Goal: Navigation & Orientation: Find specific page/section

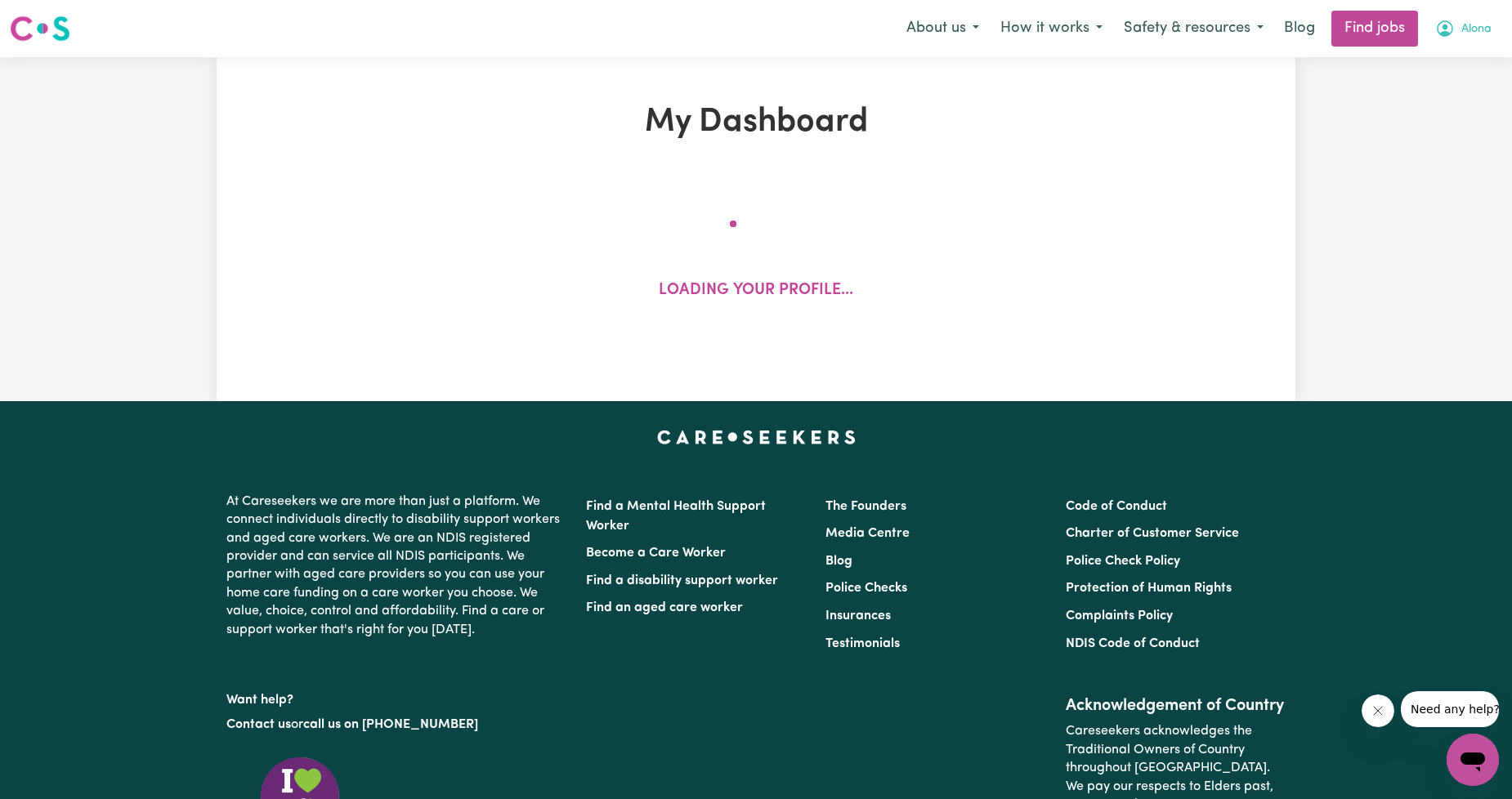
click at [1469, 41] on button "Alona" at bounding box center [1463, 29] width 77 height 35
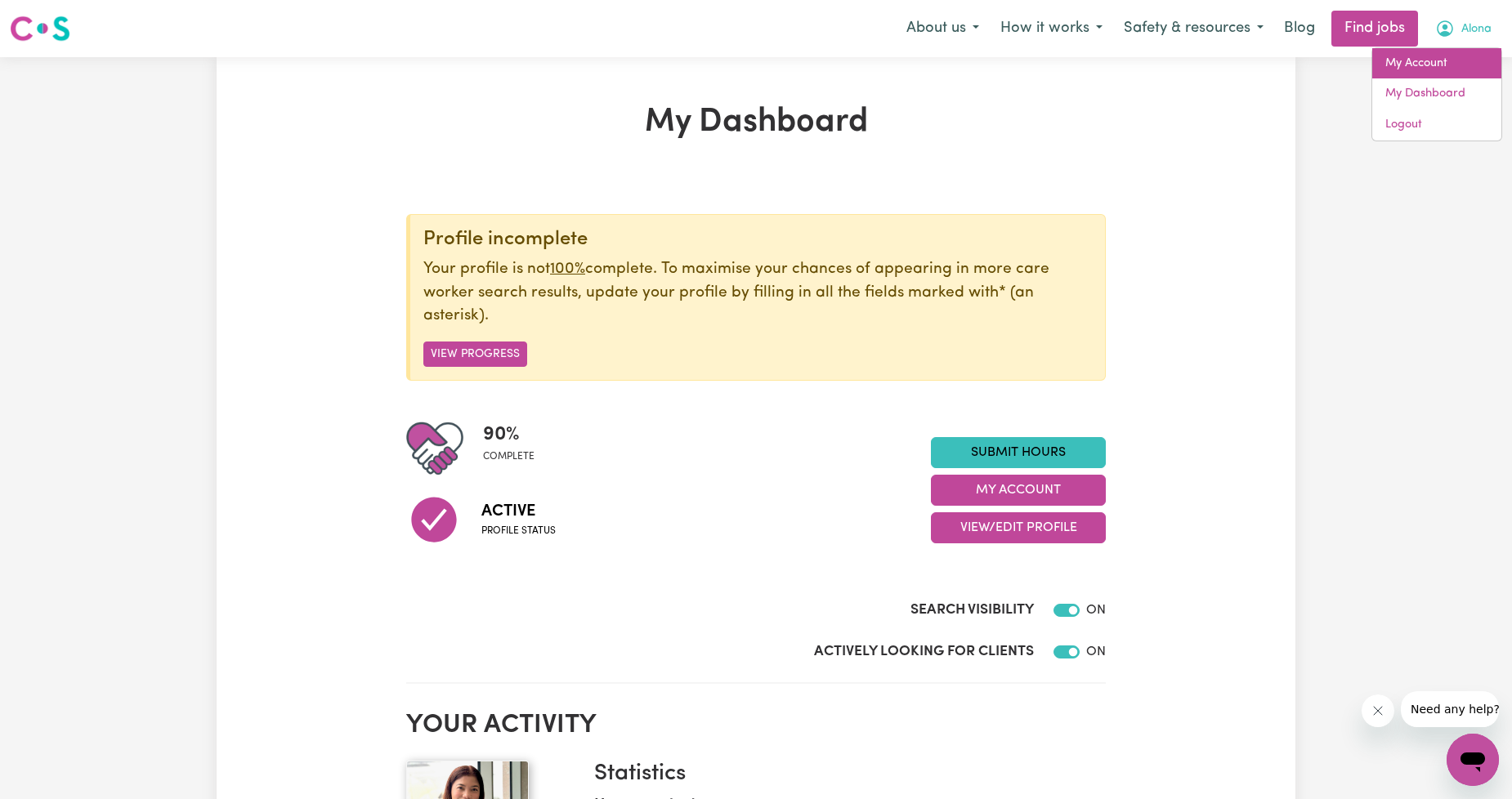
click at [1452, 68] on link "My Account" at bounding box center [1436, 64] width 129 height 31
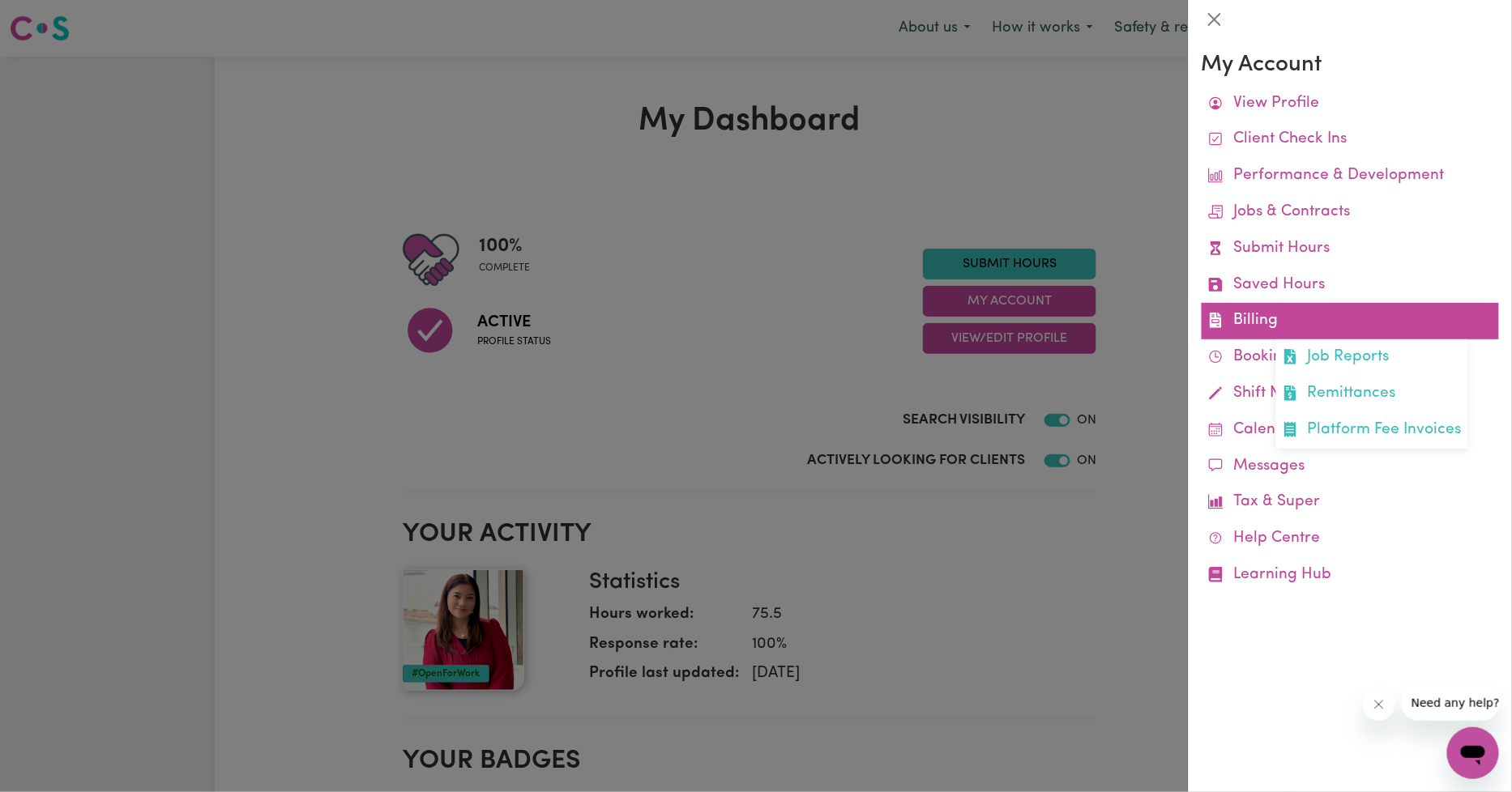
click at [1253, 316] on link "Billing Job Reports Remittances Platform Fee Invoices" at bounding box center [1350, 321] width 297 height 37
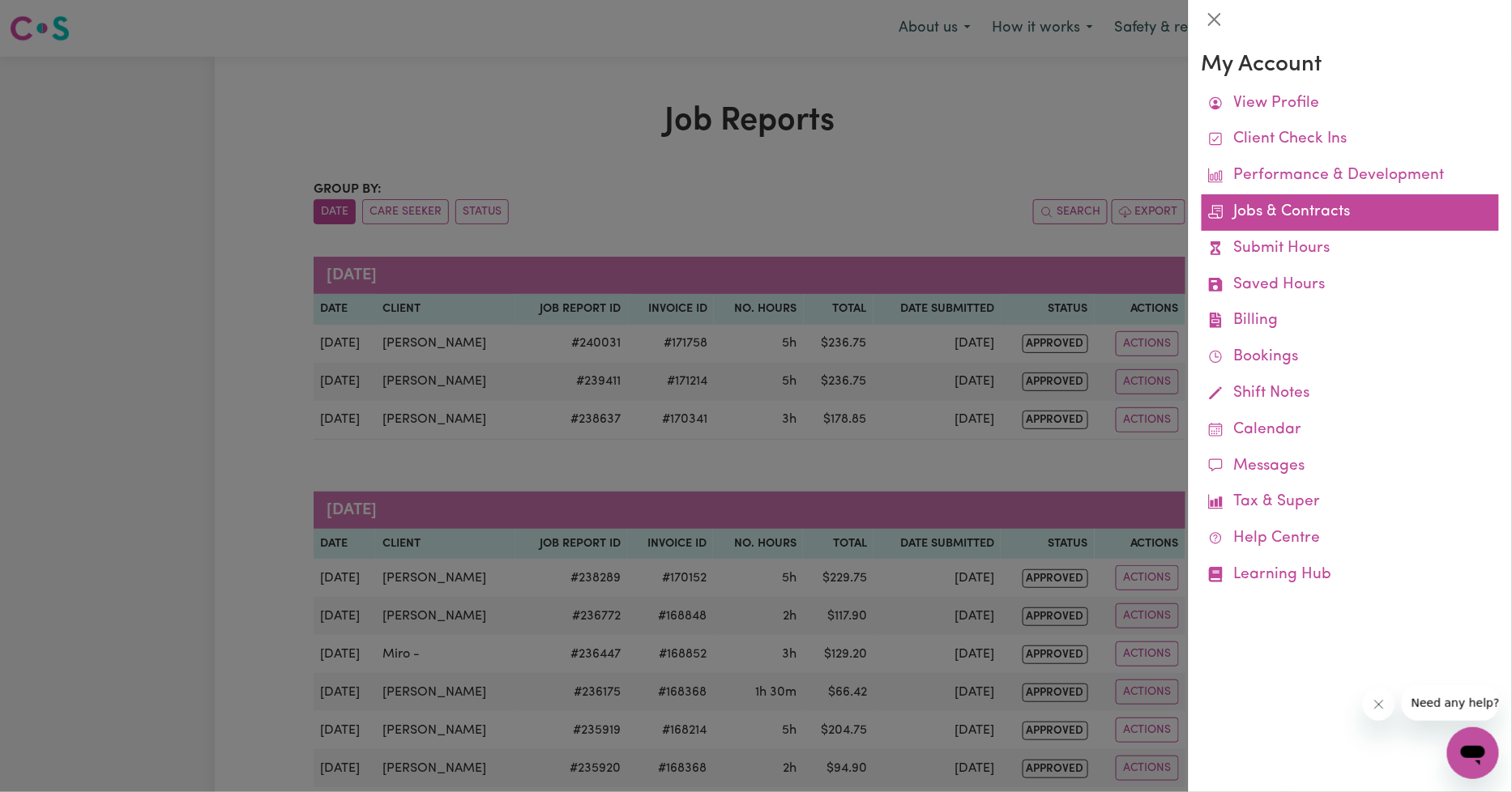
click at [1298, 220] on link "Jobs & Contracts" at bounding box center [1350, 212] width 297 height 37
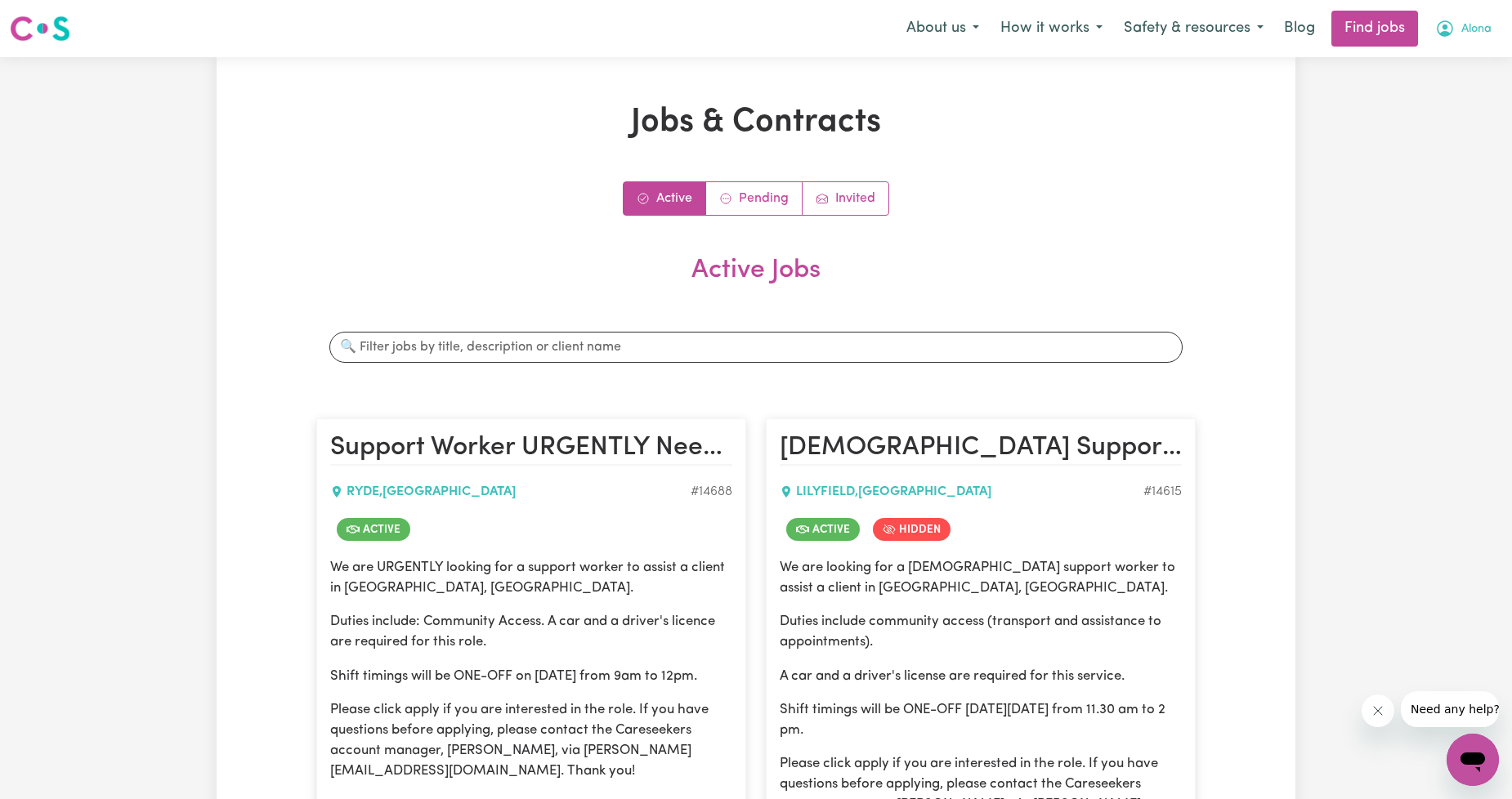
click at [1477, 19] on button "Alona" at bounding box center [1463, 29] width 77 height 35
click at [1458, 53] on link "My Account" at bounding box center [1436, 64] width 129 height 31
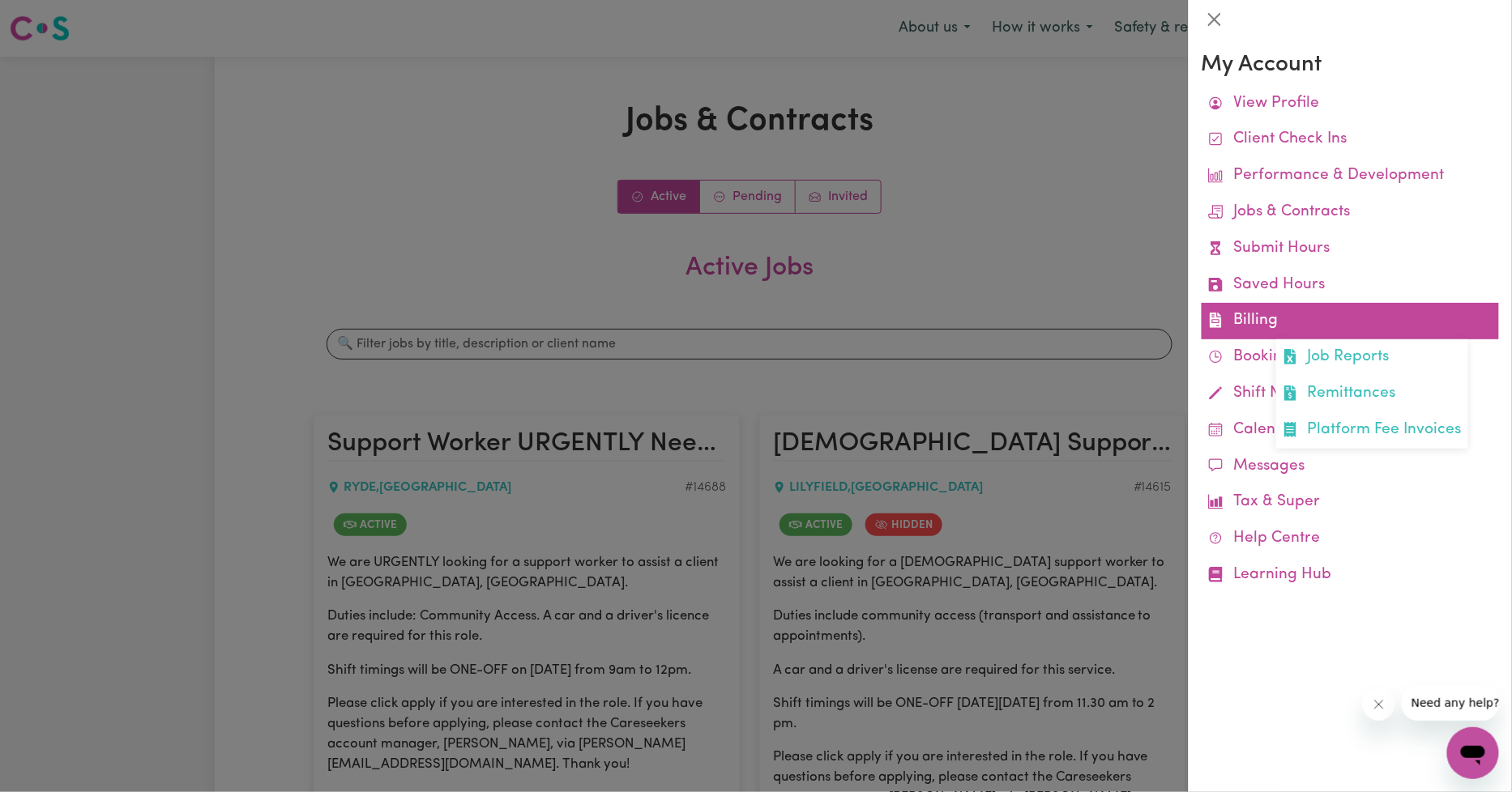
click at [1268, 321] on link "Billing Job Reports Remittances Platform Fee Invoices" at bounding box center [1350, 321] width 297 height 37
